Goal: Information Seeking & Learning: Understand process/instructions

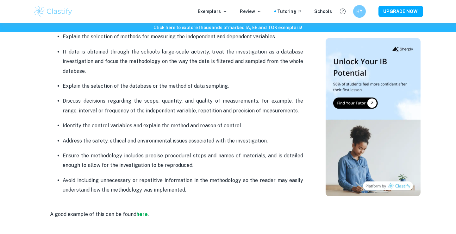
scroll to position [384, 0]
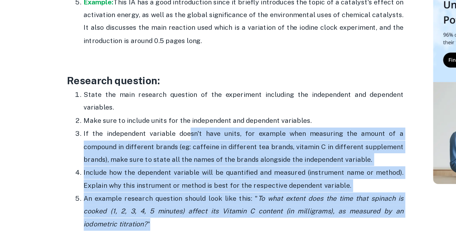
scroll to position [508, 0]
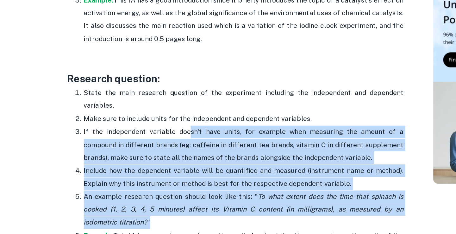
drag, startPoint x: 136, startPoint y: 175, endPoint x: 238, endPoint y: 229, distance: 115.6
click at [238, 229] on ol "State the main research question of the experiment including the independent an…" at bounding box center [176, 191] width 253 height 137
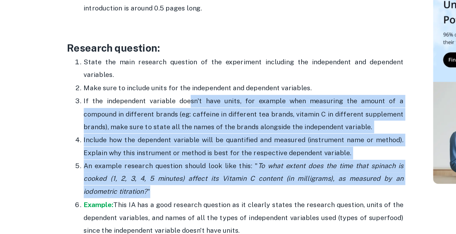
scroll to position [532, 0]
click at [209, 196] on p "An example research question should look like this: " To what extent does the t…" at bounding box center [183, 192] width 241 height 29
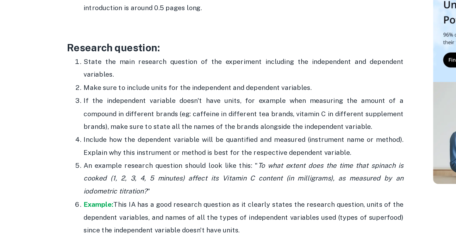
click at [209, 196] on p "An example research question should look like this: " To what extent does the t…" at bounding box center [183, 192] width 241 height 29
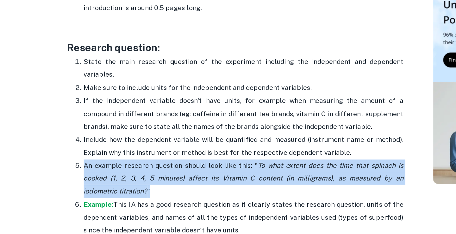
click at [209, 196] on p "An example research question should look like this: " To what extent does the t…" at bounding box center [183, 192] width 241 height 29
click at [209, 188] on p "An example research question should look like this: " To what extent does the t…" at bounding box center [183, 192] width 241 height 29
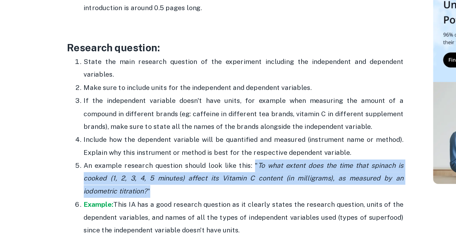
drag, startPoint x: 192, startPoint y: 182, endPoint x: 227, endPoint y: 204, distance: 41.0
click at [227, 204] on p "An example research question should look like this: " To what extent does the t…" at bounding box center [183, 192] width 241 height 29
